Goal: Task Accomplishment & Management: Use online tool/utility

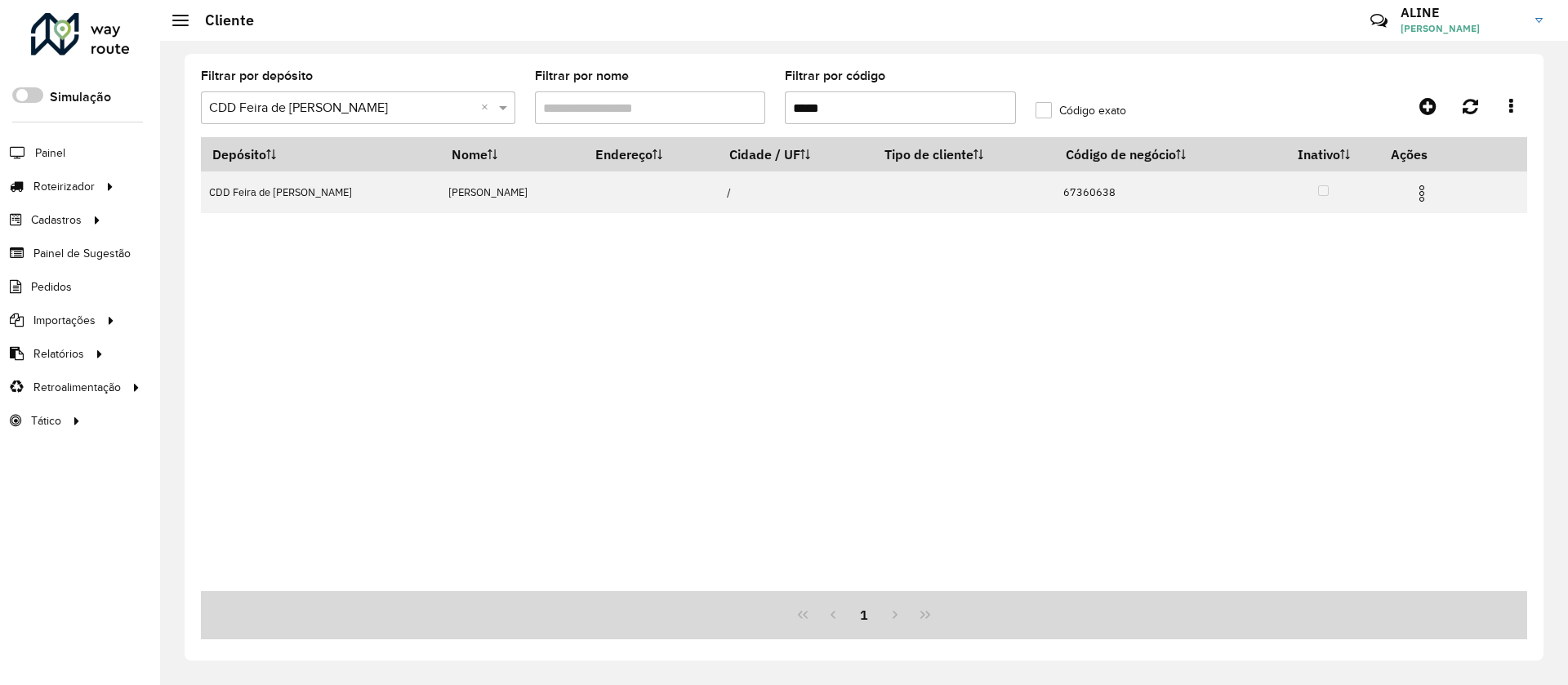
click at [0, 0] on span "Entregas" at bounding box center [0, 0] width 0 height 0
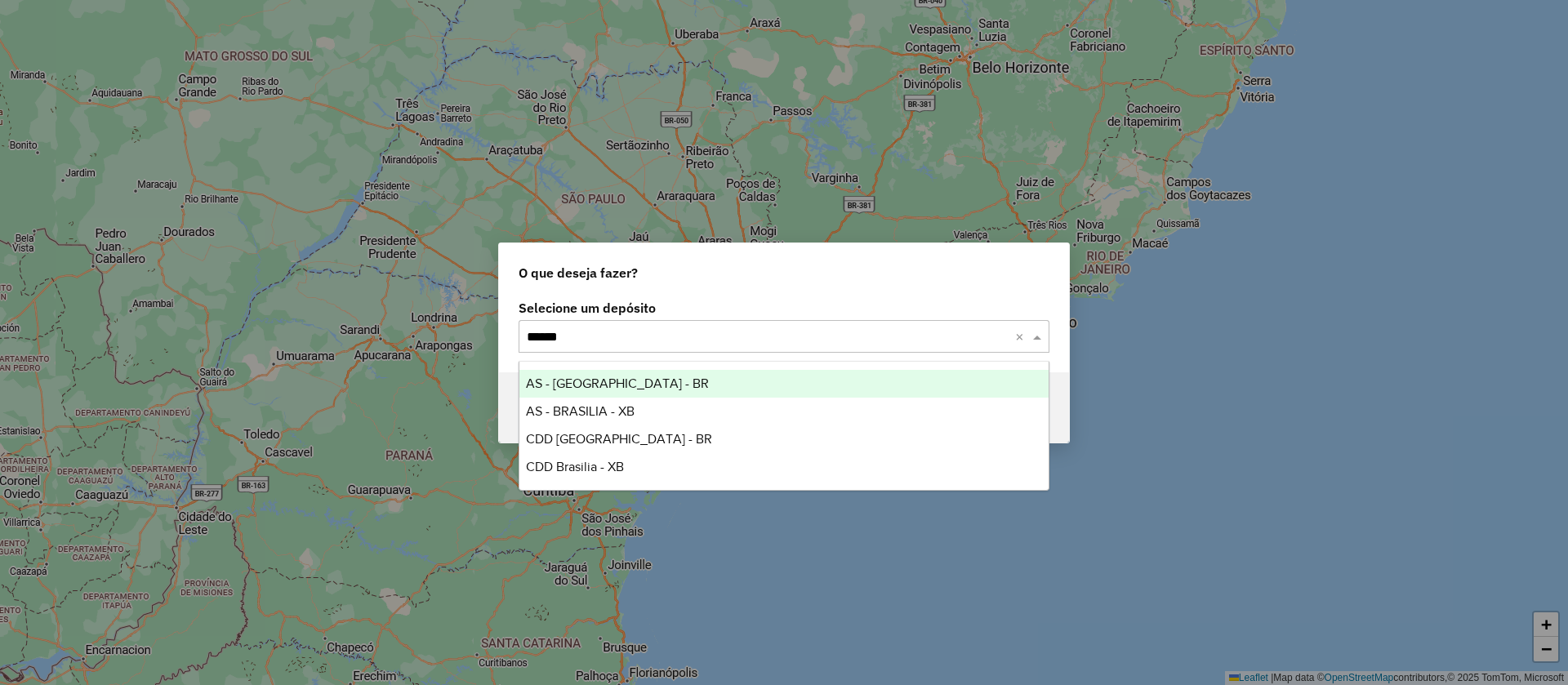
type input "*******"
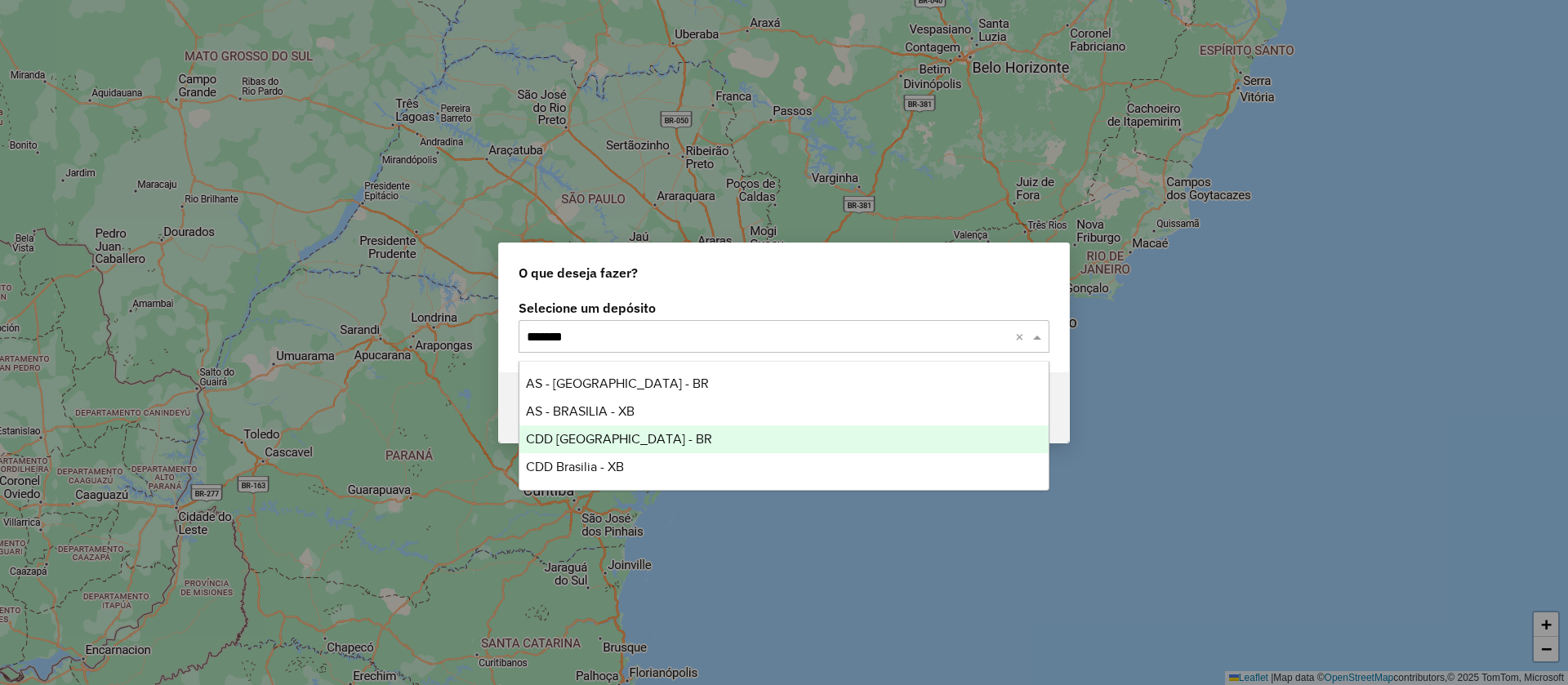
click at [596, 432] on span "CDD [GEOGRAPHIC_DATA] - BR" at bounding box center [618, 439] width 186 height 14
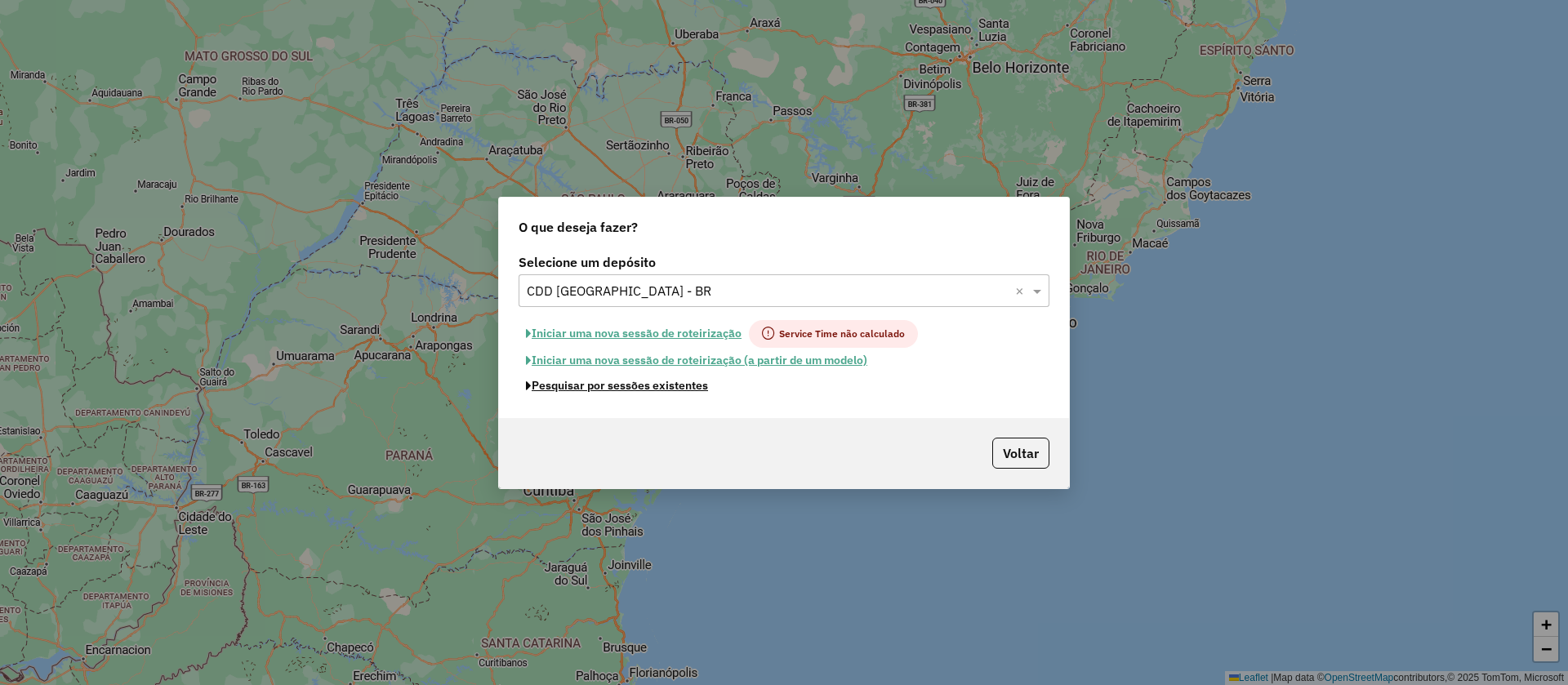
click at [682, 382] on button "Pesquisar por sessões existentes" at bounding box center [617, 386] width 197 height 25
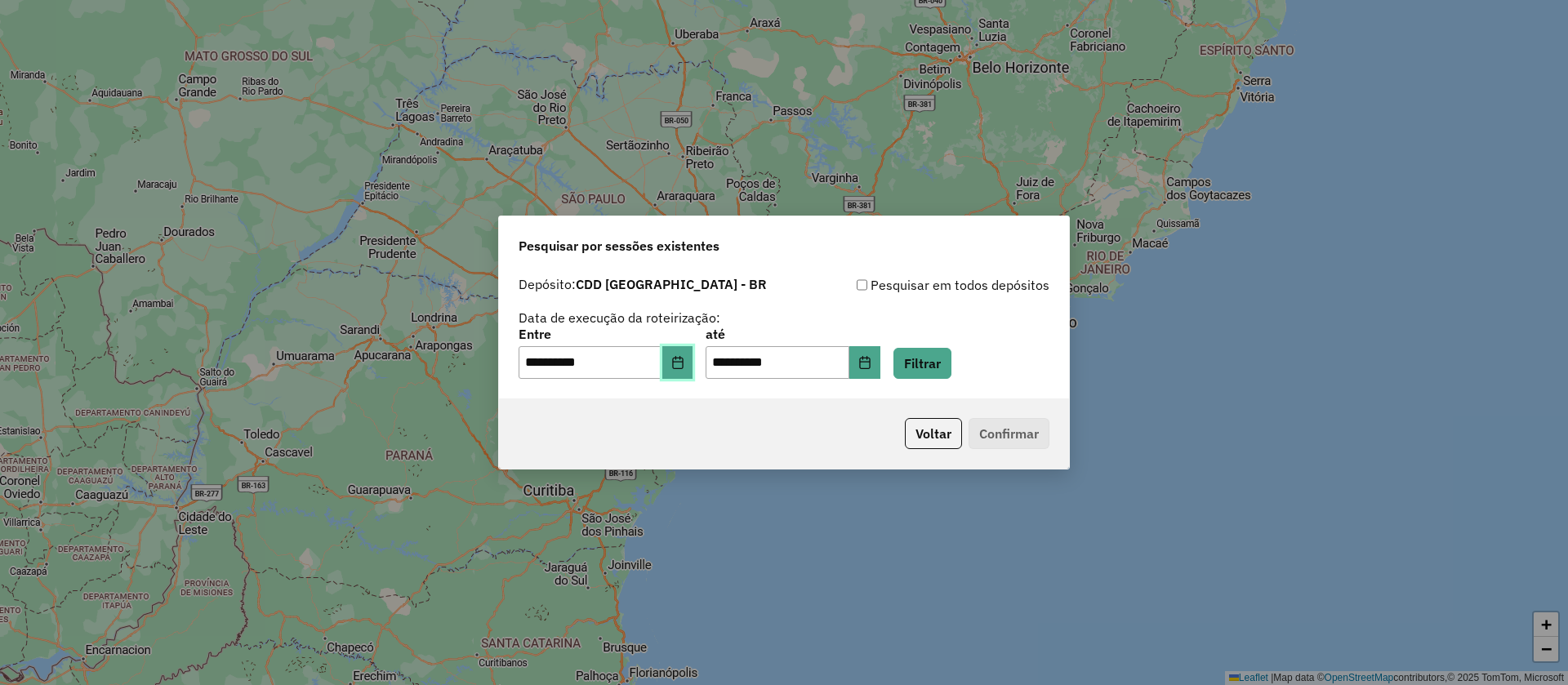
click at [682, 353] on button "Choose Date" at bounding box center [677, 363] width 31 height 33
click at [947, 356] on button "Filtrar" at bounding box center [922, 363] width 58 height 31
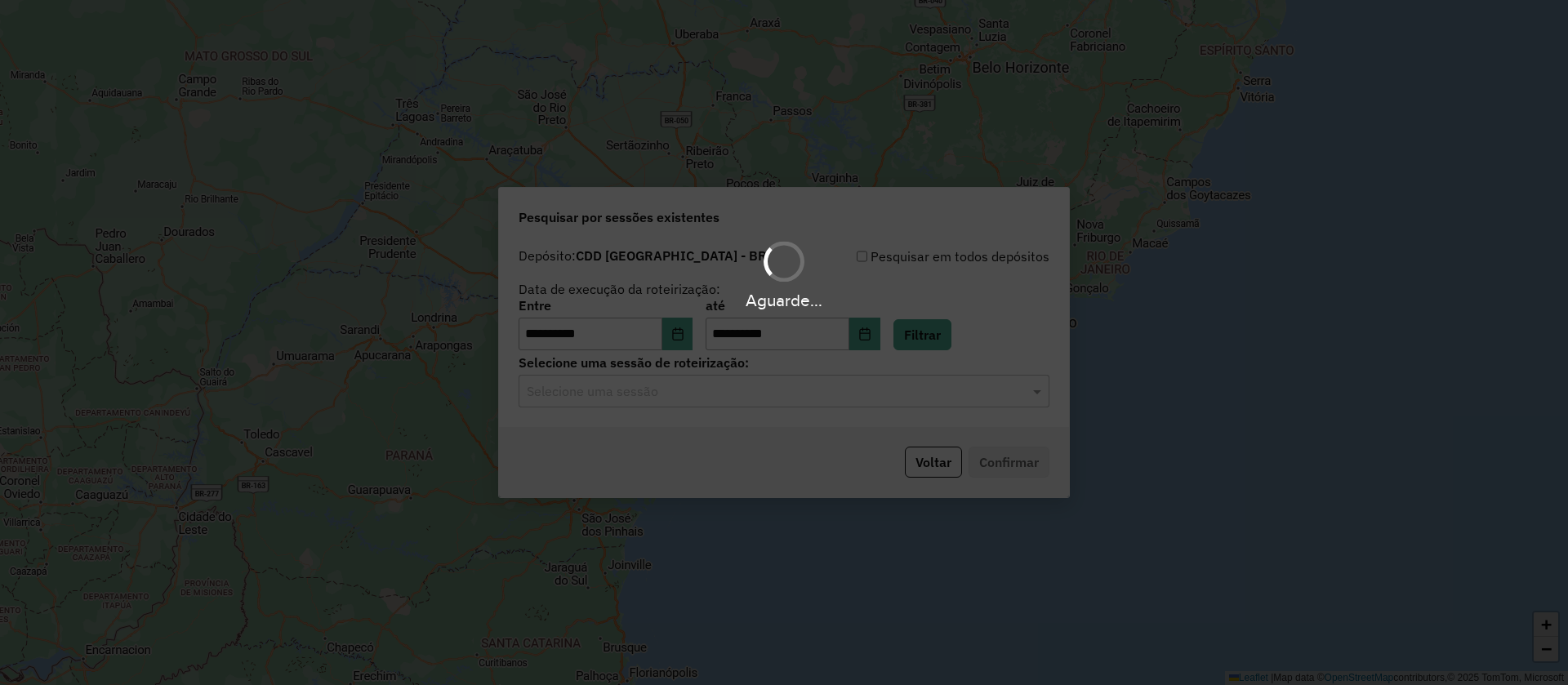
click at [692, 390] on input "text" at bounding box center [767, 392] width 482 height 20
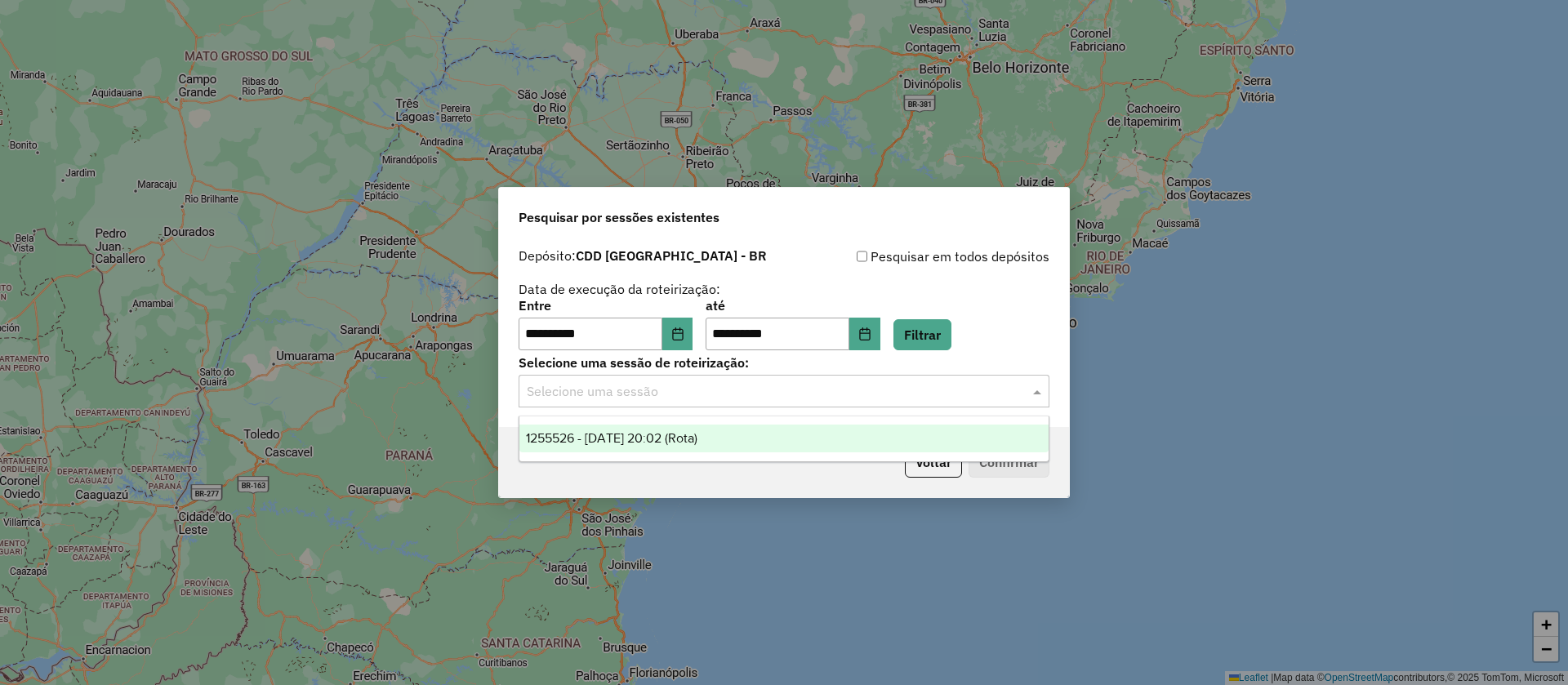
click at [670, 440] on span "1255526 - 29/08/2025 20:02 (Rota)" at bounding box center [611, 438] width 172 height 14
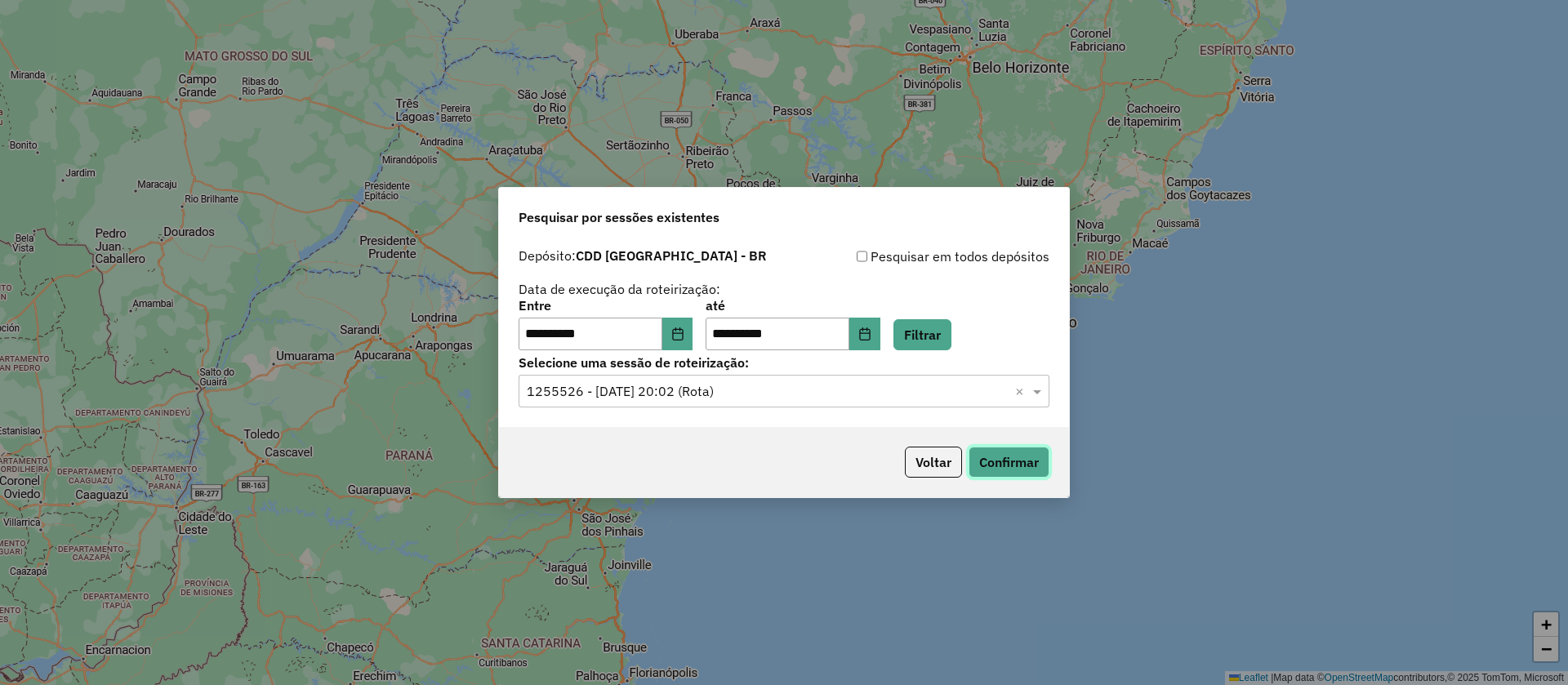
click at [1019, 457] on button "Confirmar" at bounding box center [1009, 461] width 81 height 31
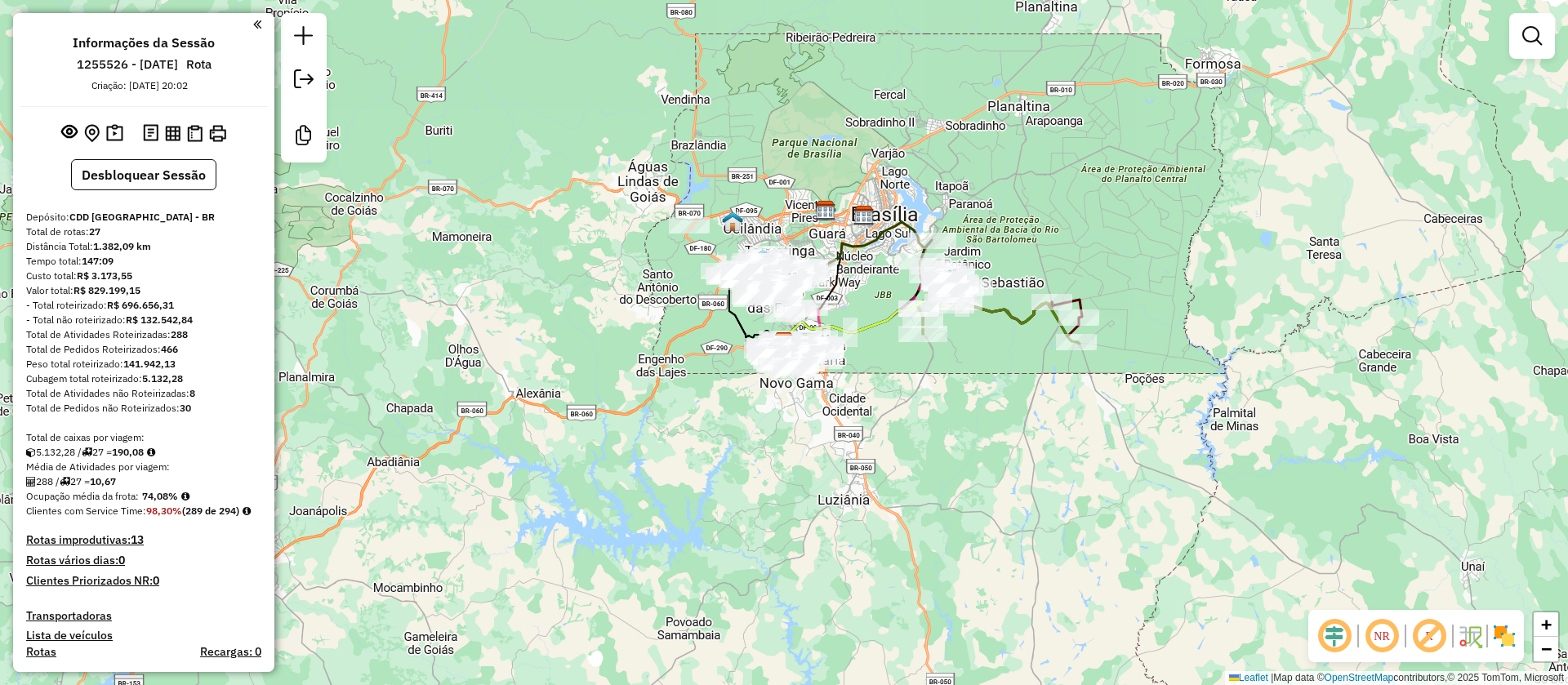
click at [1429, 629] on em at bounding box center [1429, 636] width 39 height 39
click at [1336, 634] on em at bounding box center [1335, 636] width 39 height 39
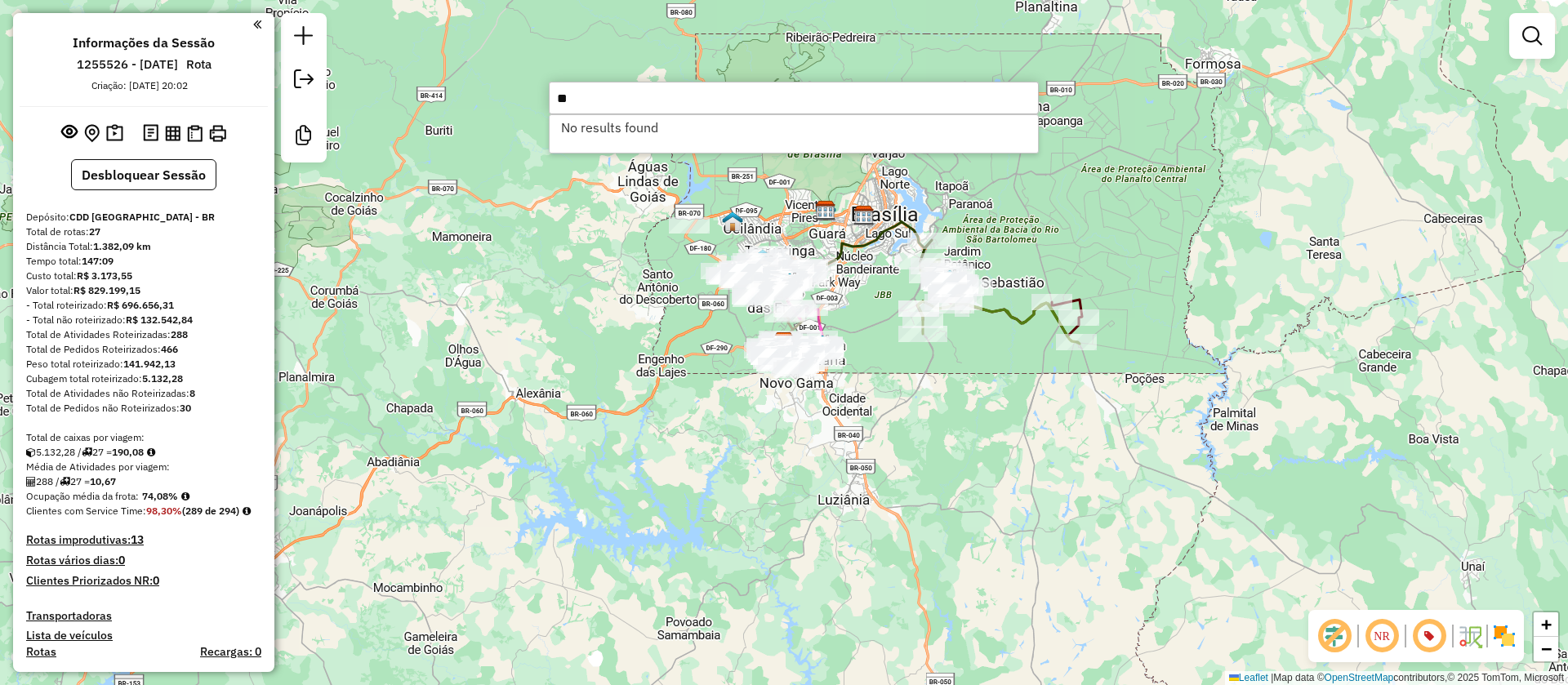
type input "*"
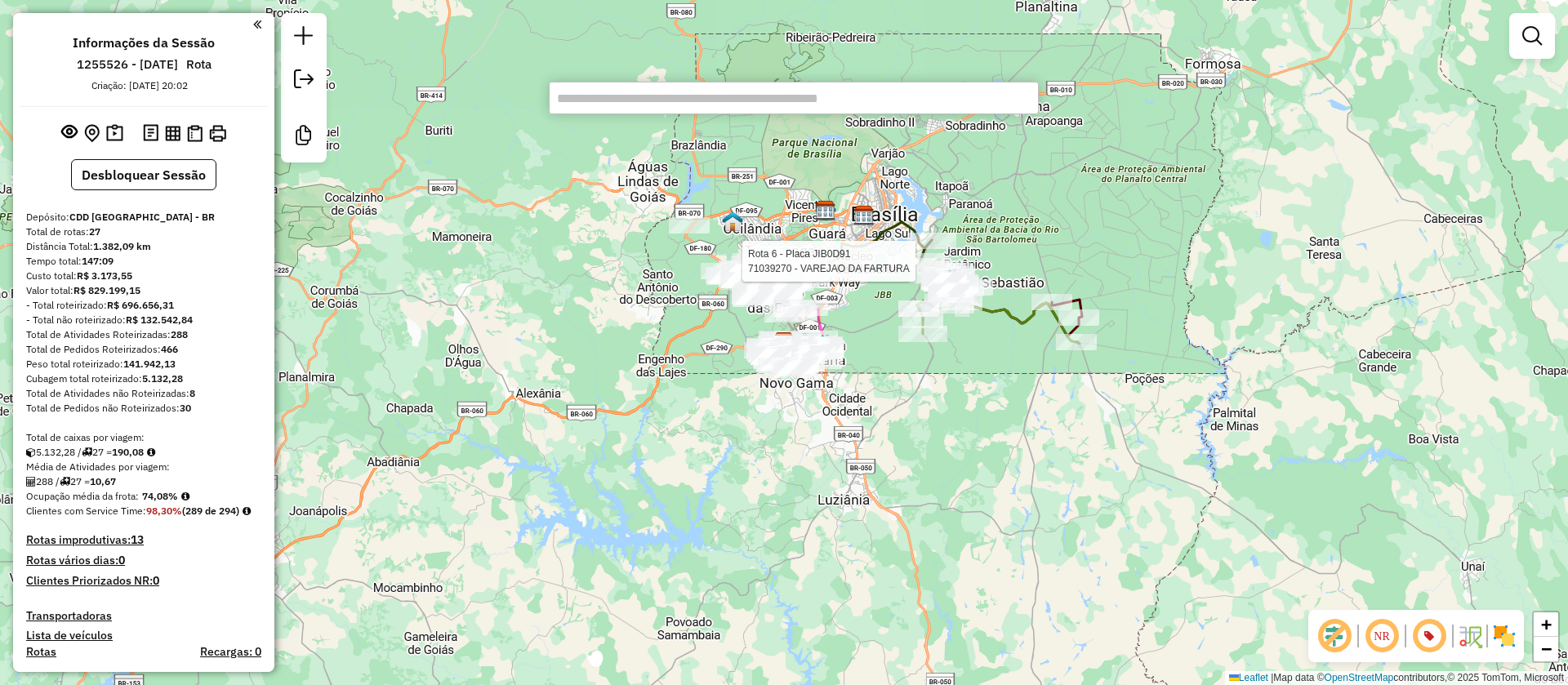
type input "*"
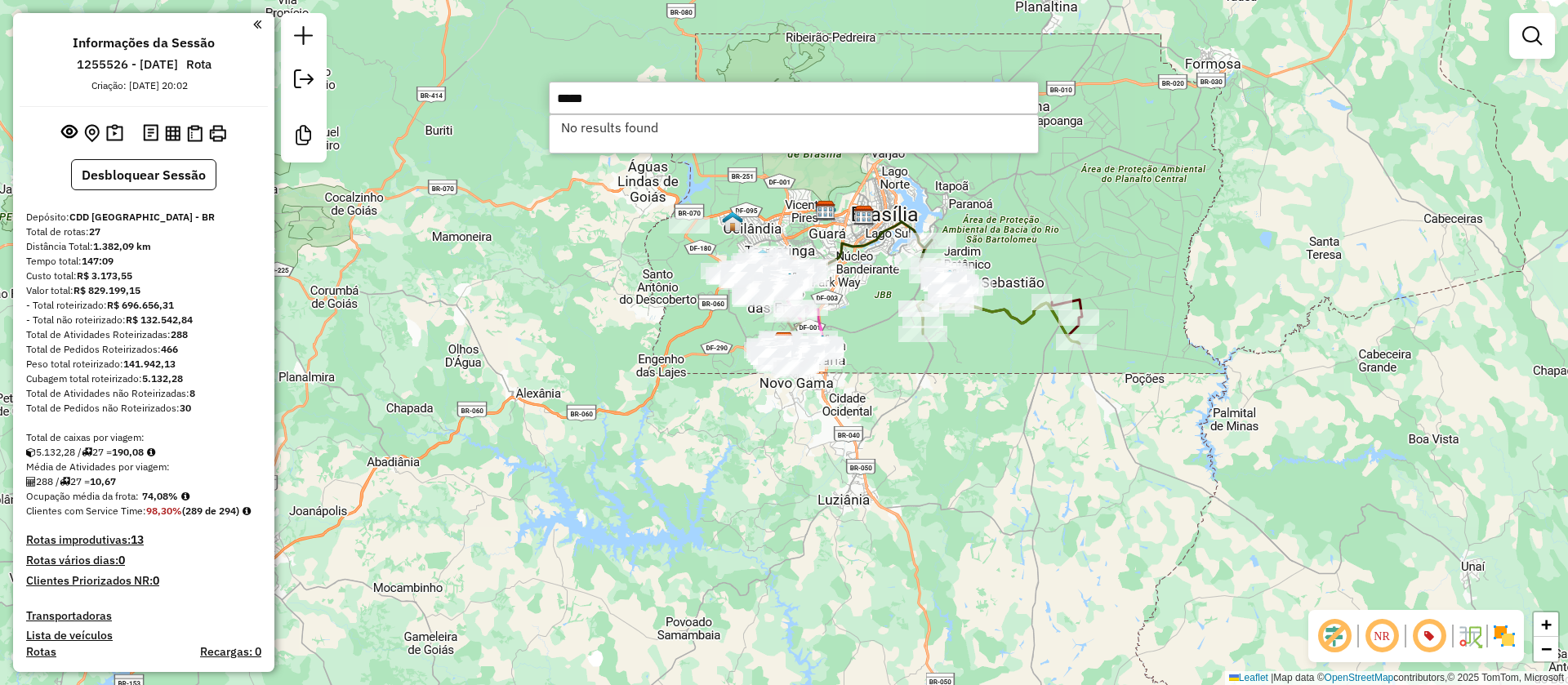
type input "*****"
